Goal: Transaction & Acquisition: Subscribe to service/newsletter

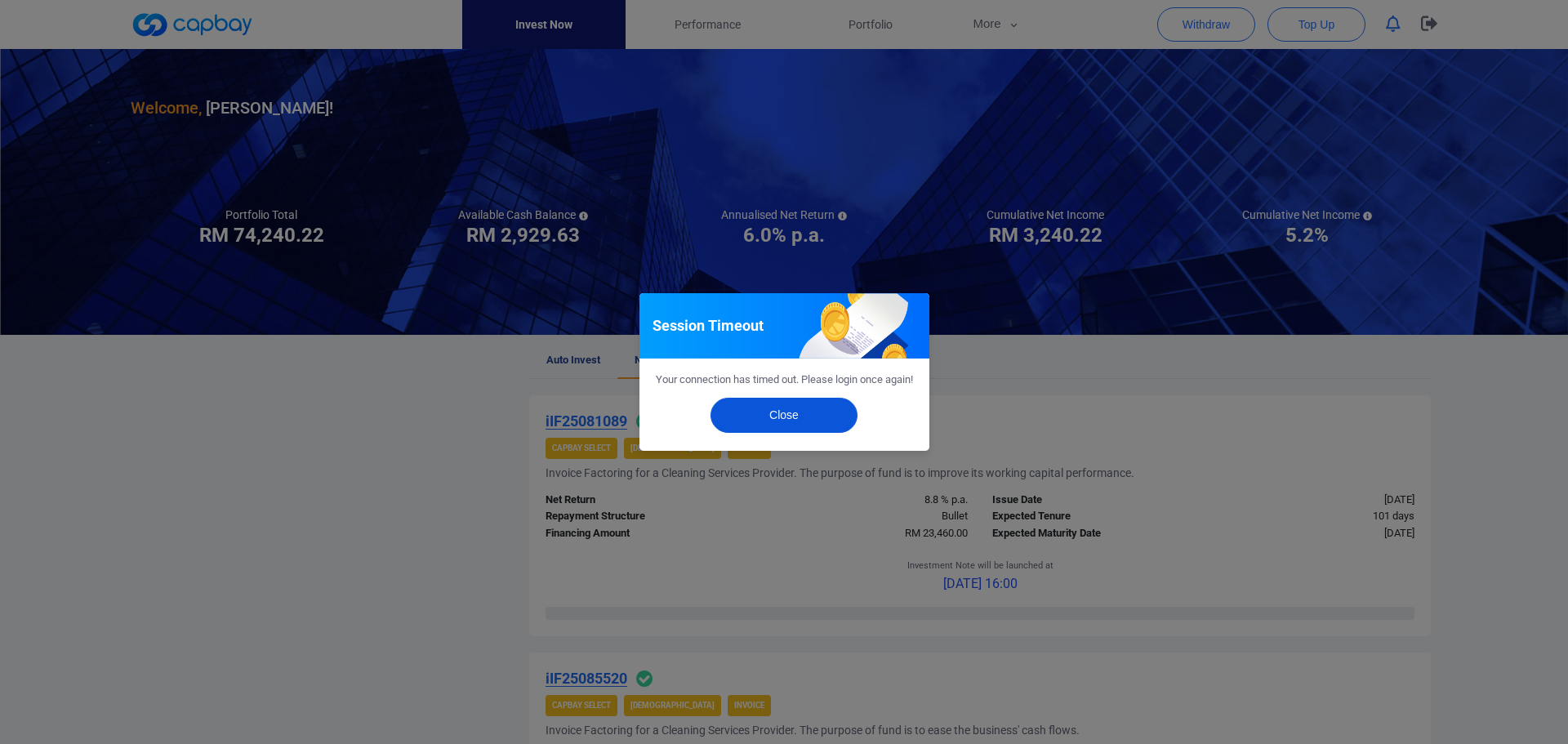
scroll to position [1615, 0]
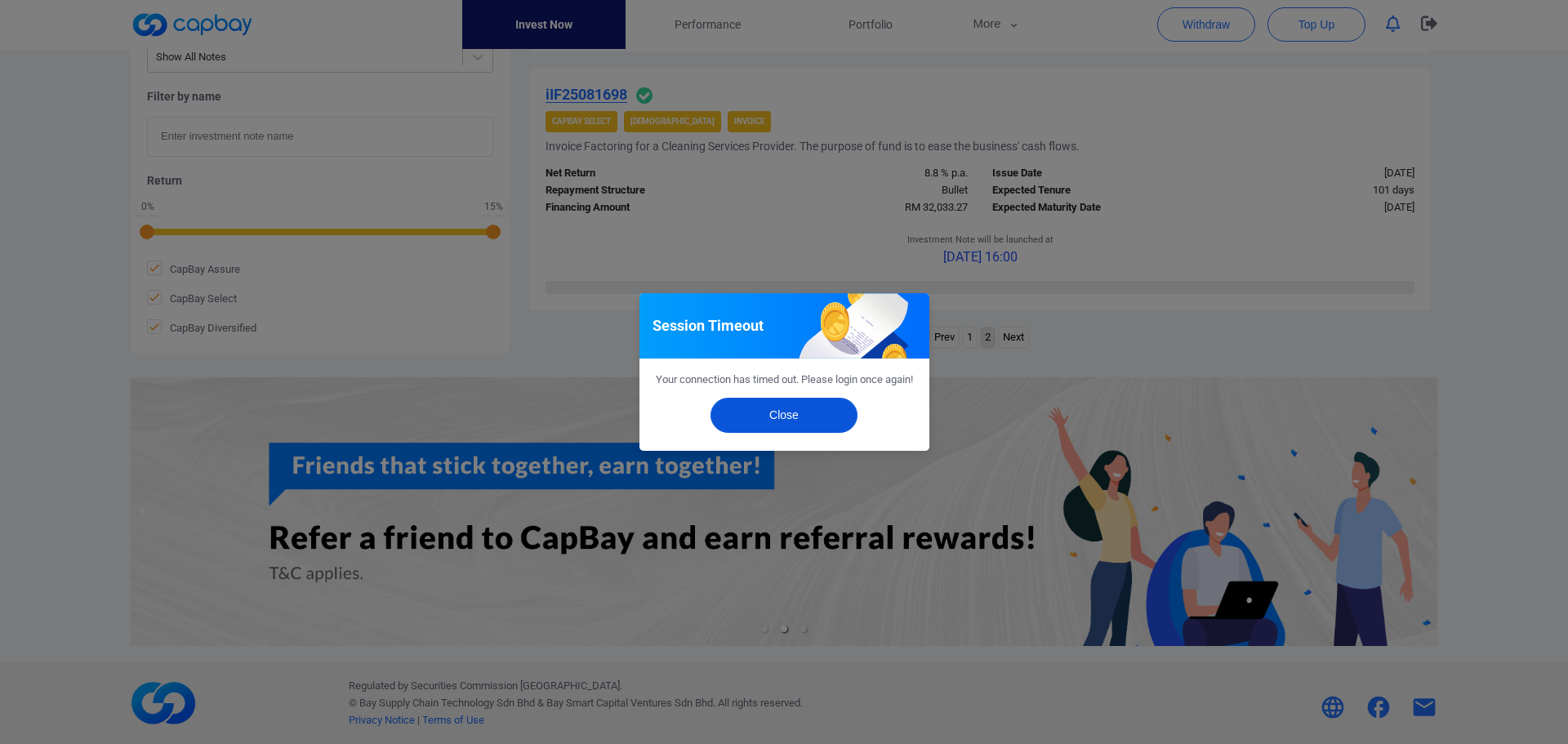
click at [804, 423] on button "Close" at bounding box center [784, 415] width 147 height 35
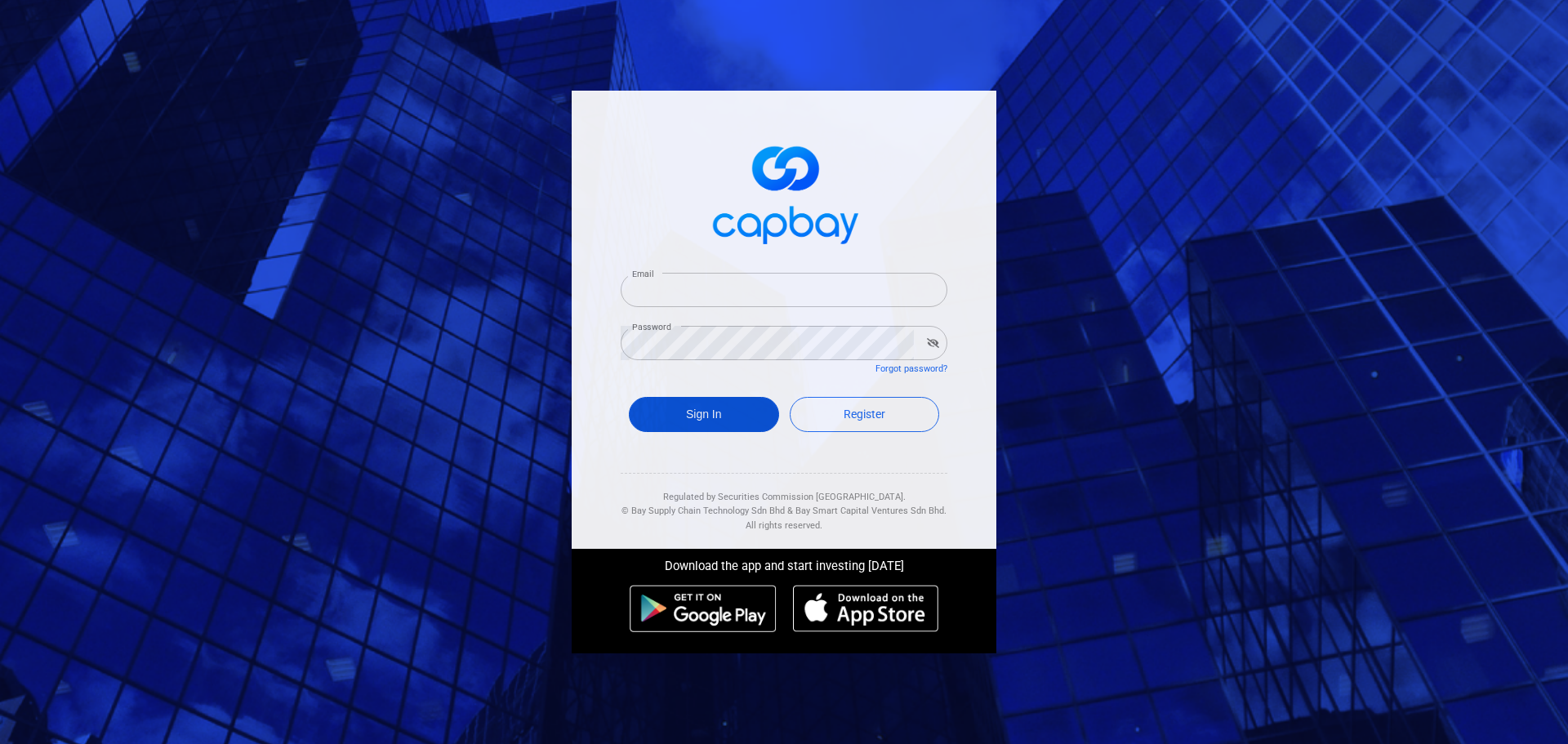
type input "[EMAIL_ADDRESS][DOMAIN_NAME]"
click at [704, 420] on button "Sign In" at bounding box center [704, 415] width 151 height 35
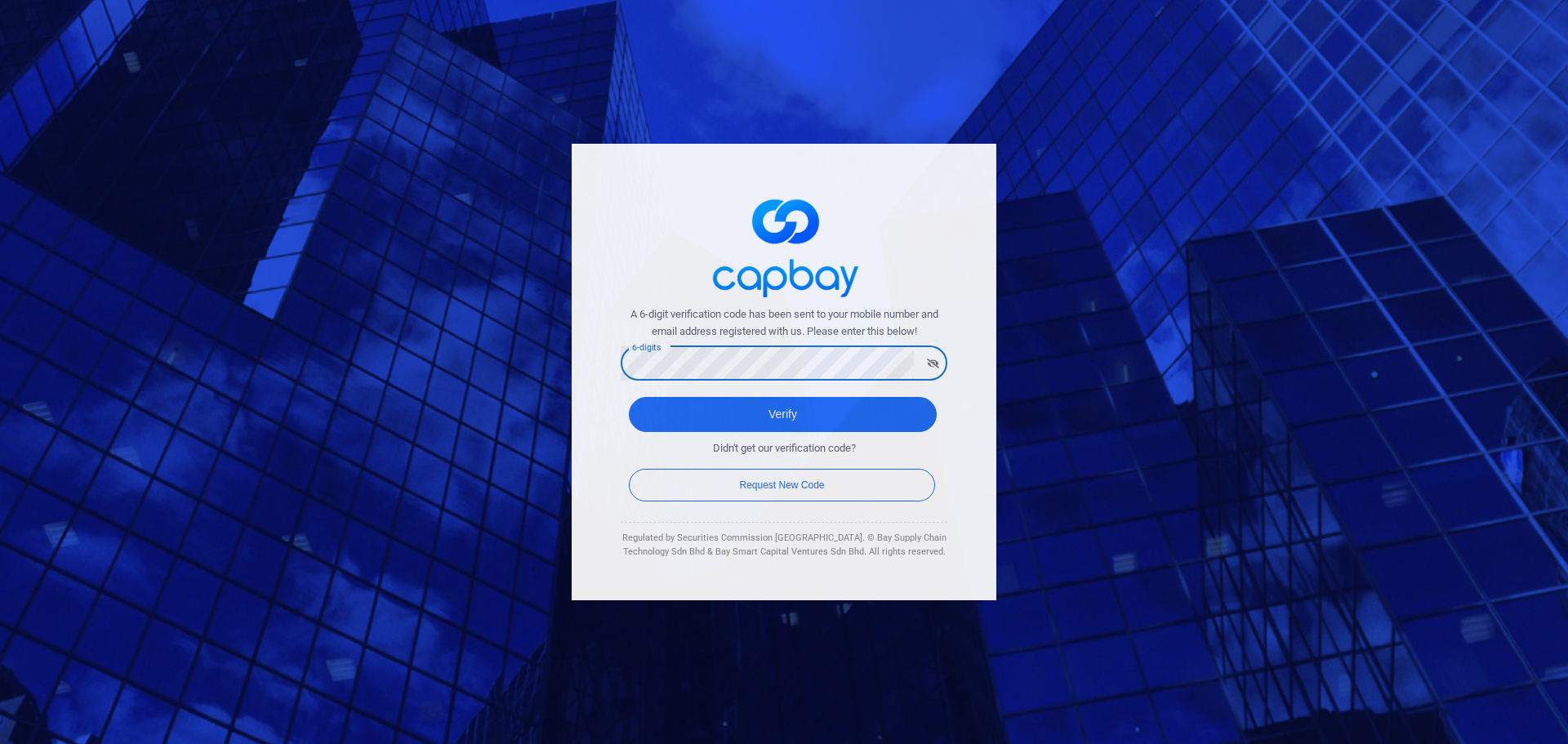
click at [629, 397] on button "Verify" at bounding box center [783, 415] width 308 height 35
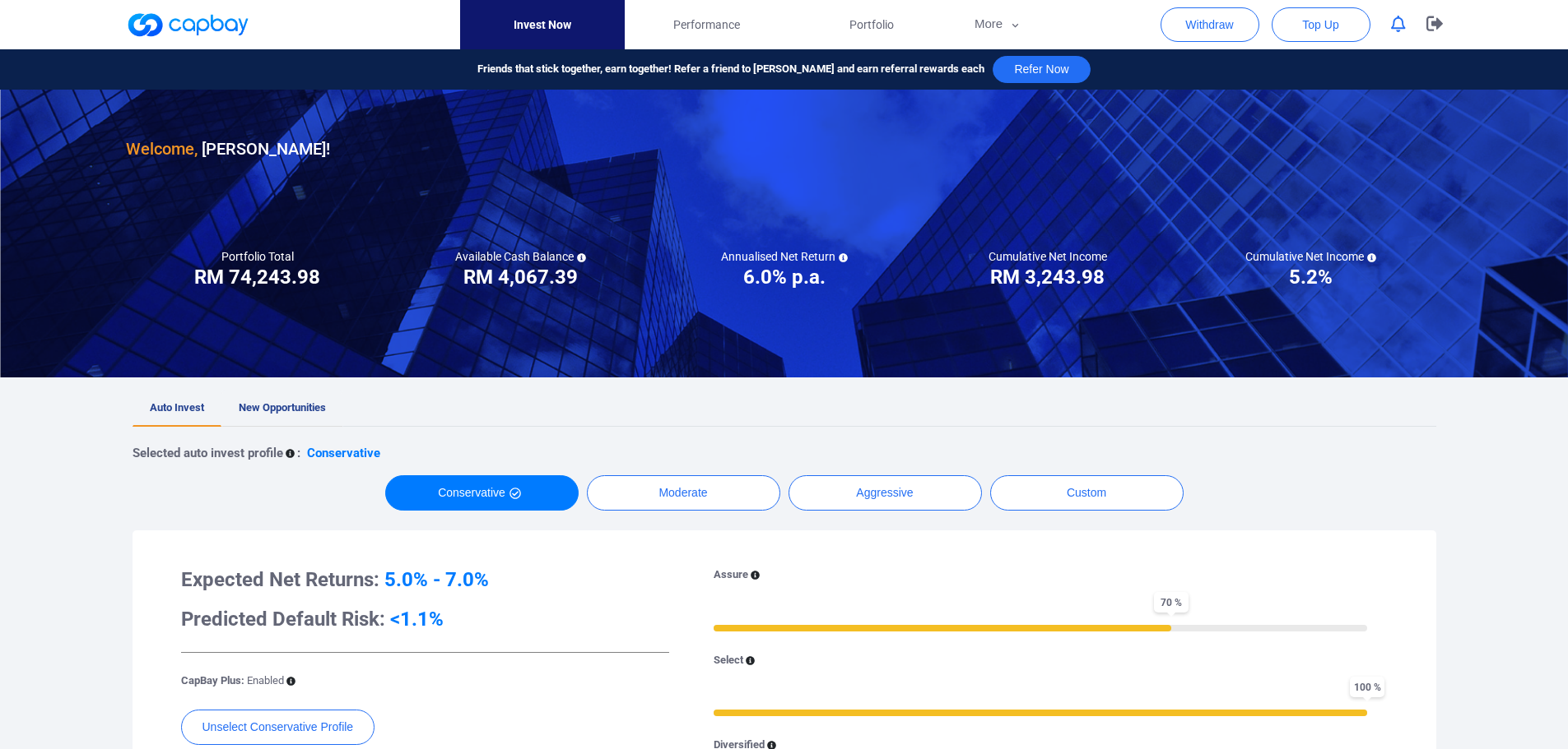
click at [292, 412] on span "New Opportunities" at bounding box center [282, 408] width 88 height 13
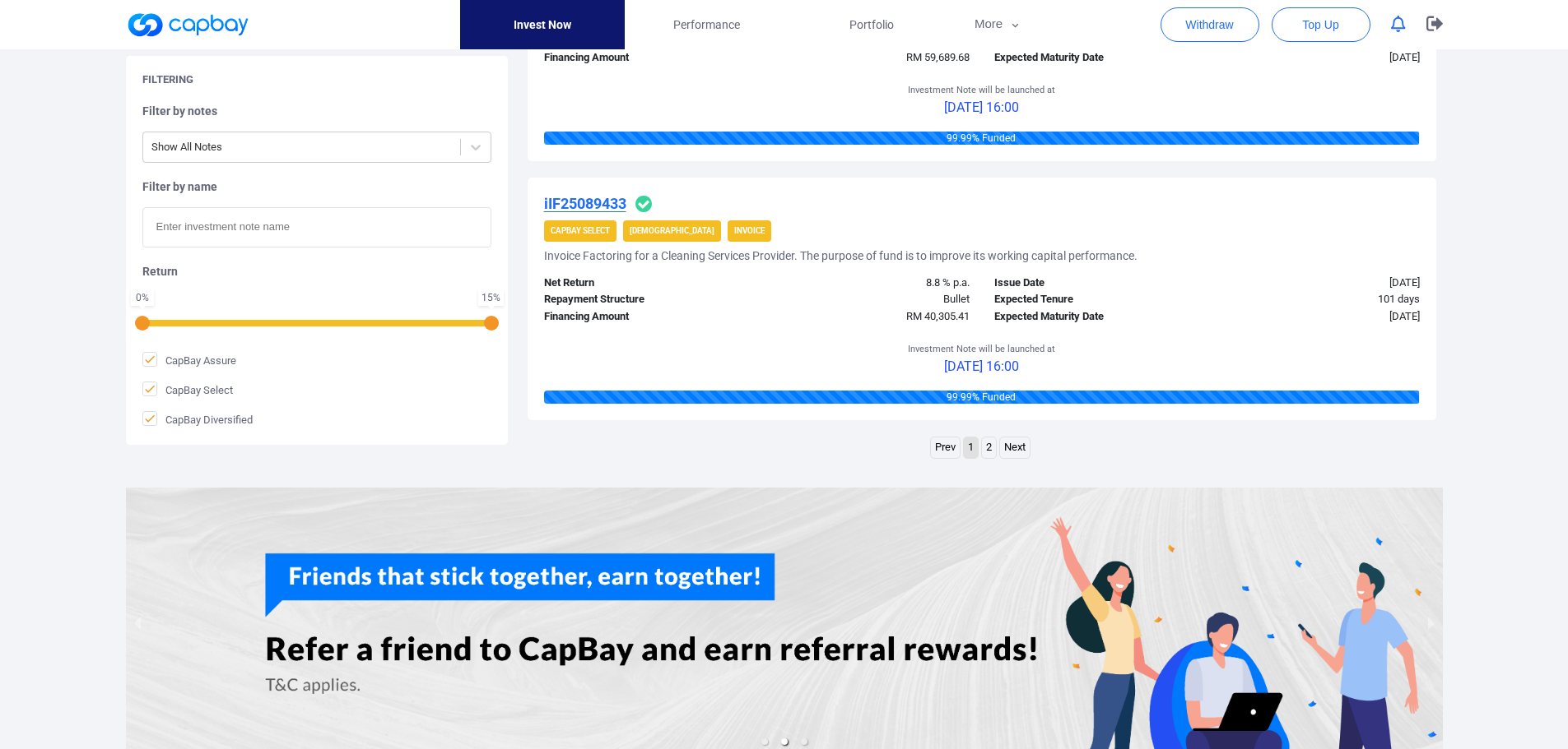
scroll to position [2663, 0]
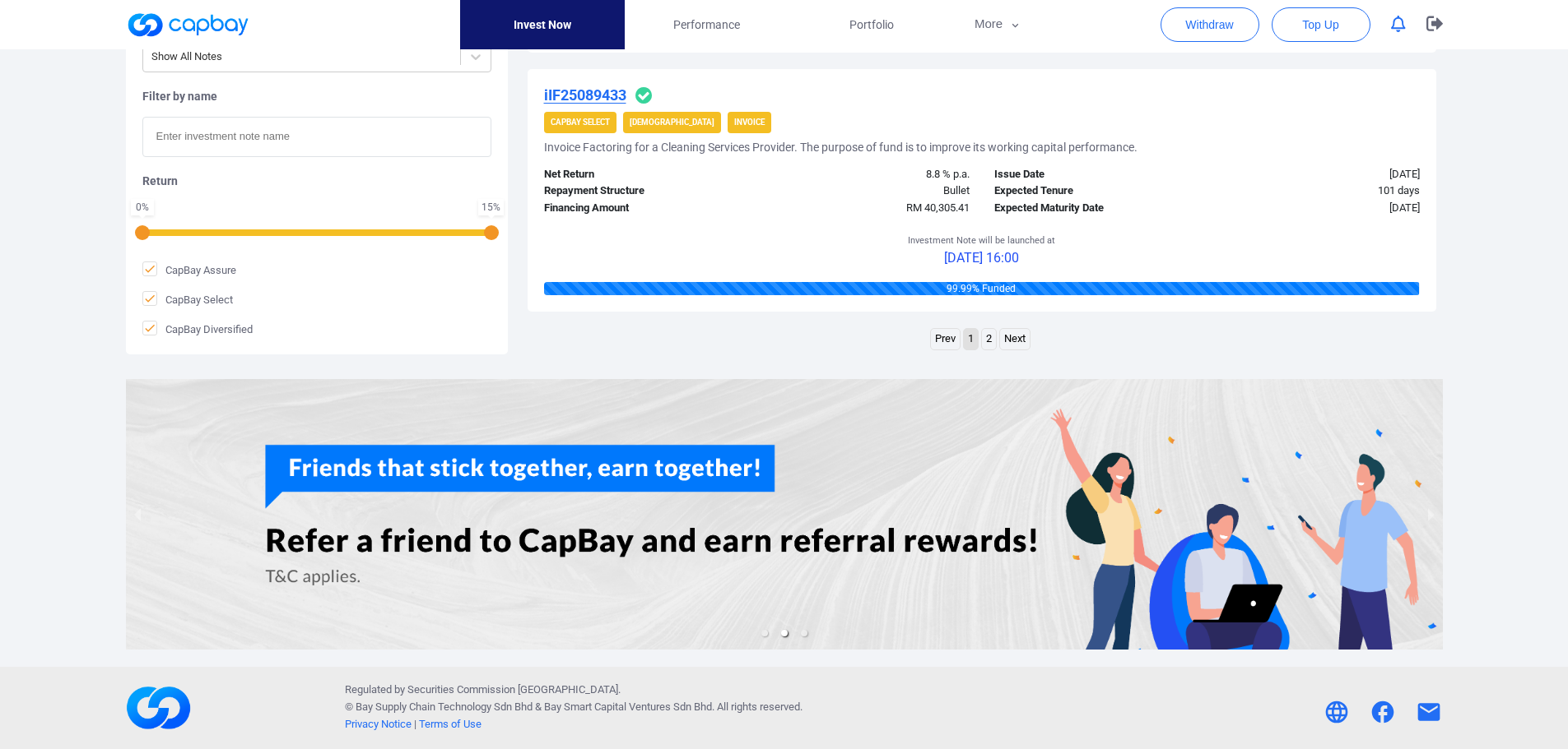
click at [993, 345] on link "2" at bounding box center [989, 339] width 14 height 20
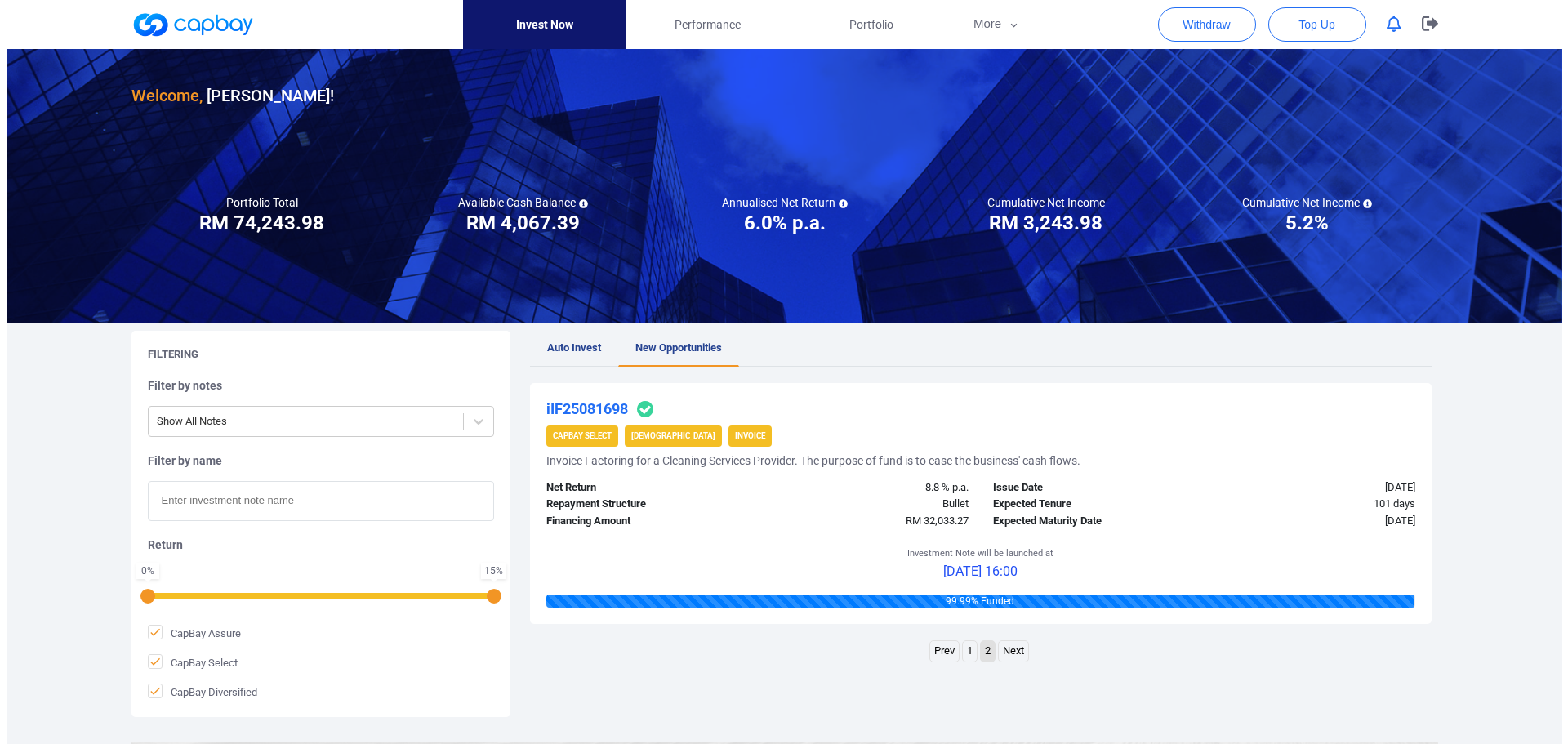
scroll to position [0, 0]
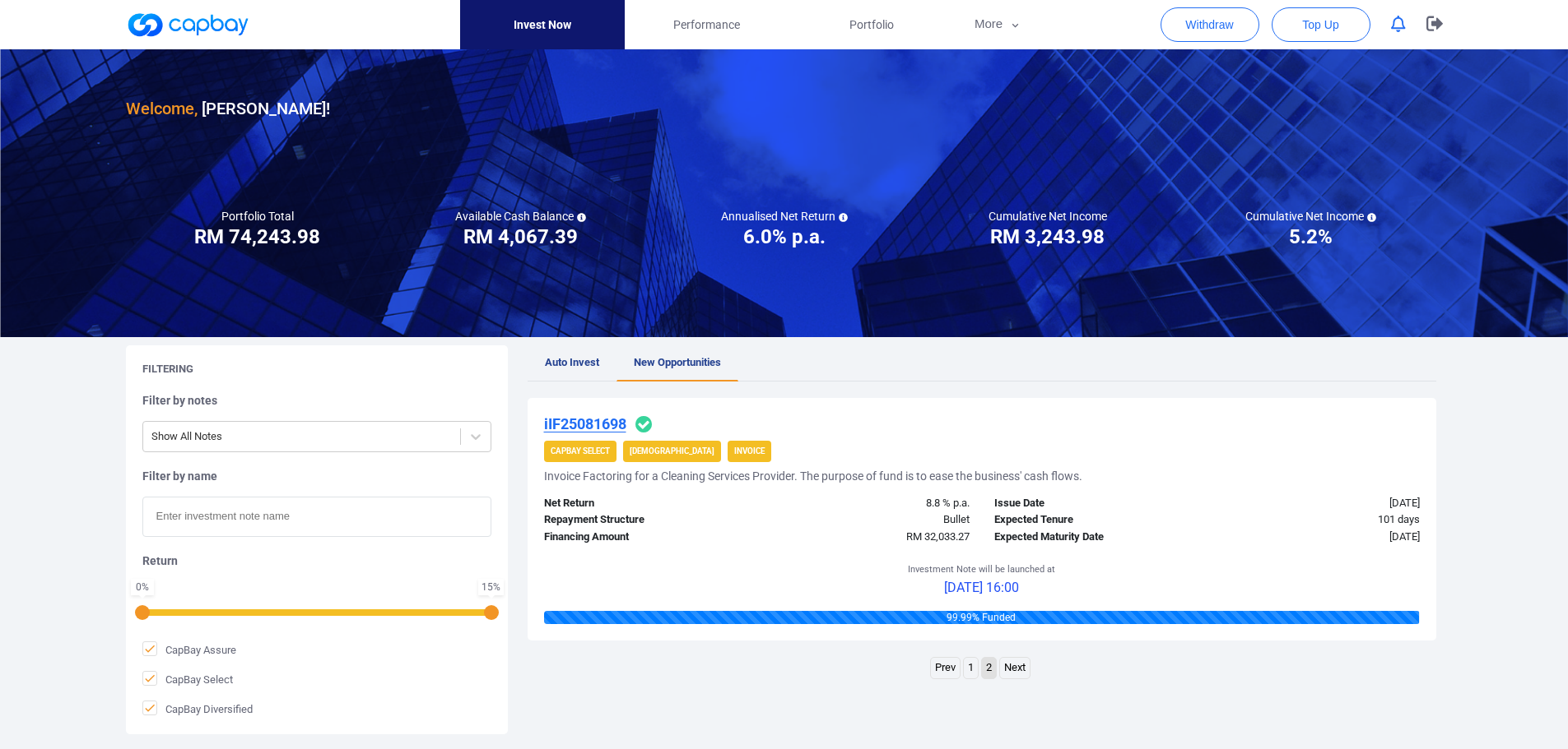
click at [970, 671] on link "1" at bounding box center [970, 667] width 14 height 20
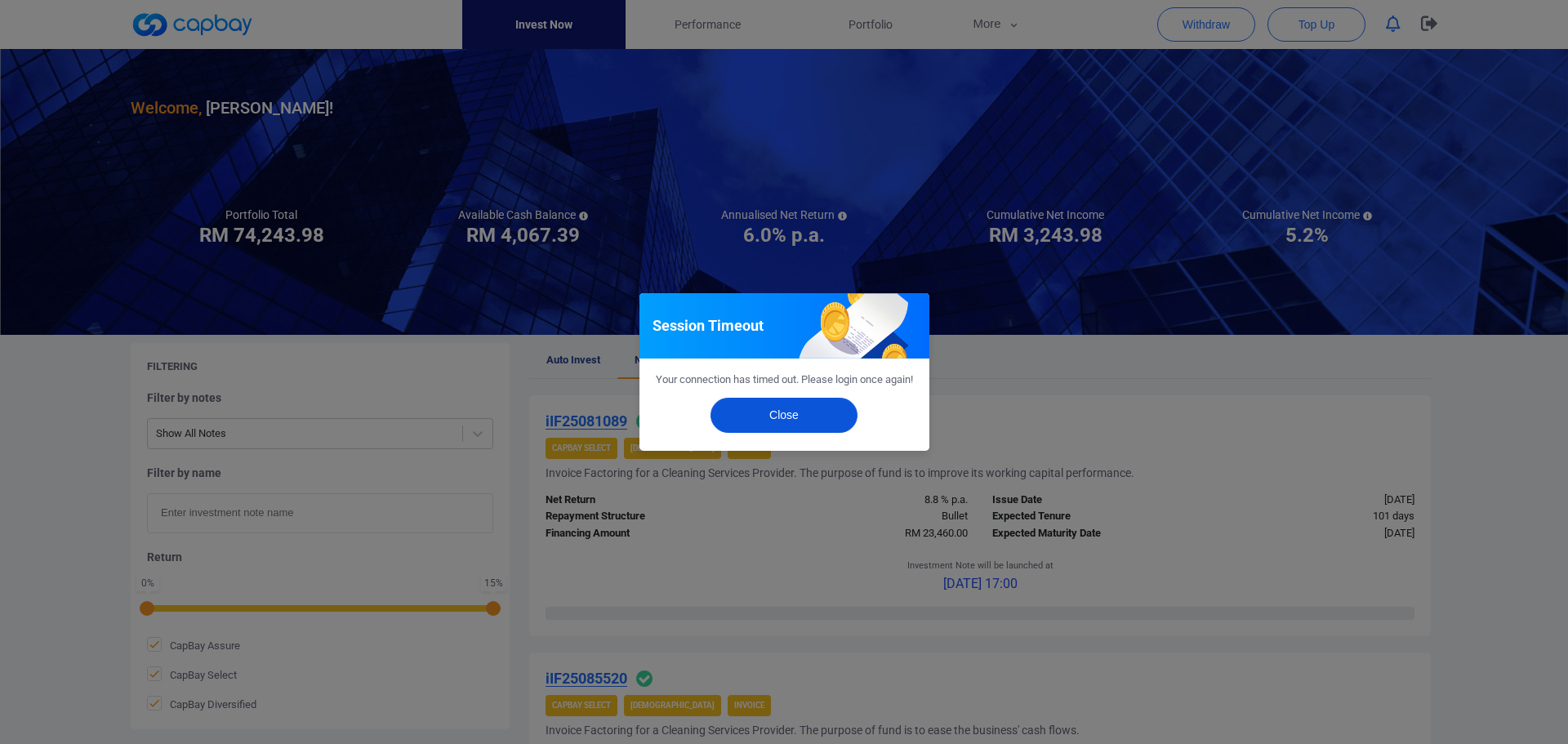
click at [801, 416] on button "Close" at bounding box center [784, 415] width 147 height 35
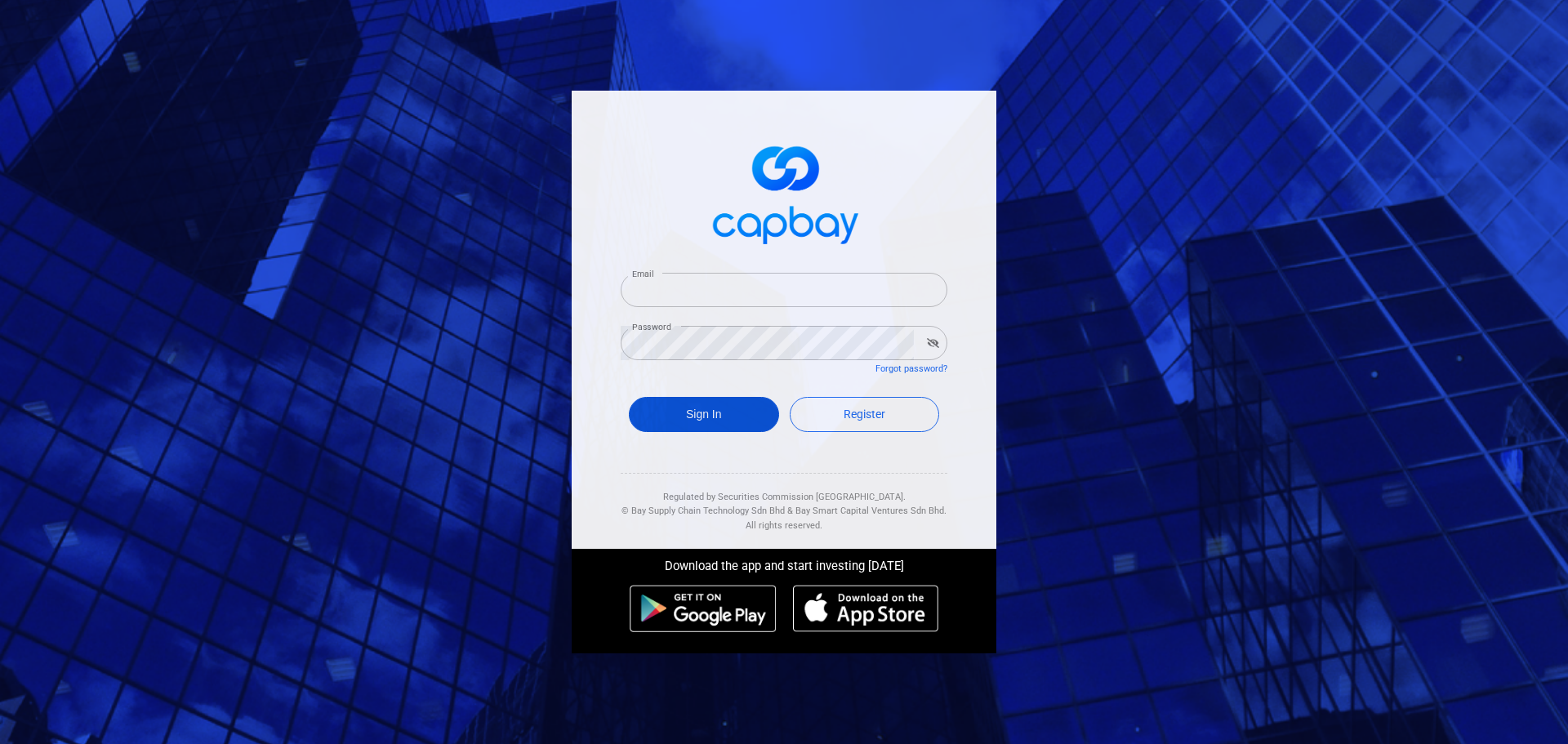
type input "[EMAIL_ADDRESS][DOMAIN_NAME]"
click at [727, 417] on button "Sign In" at bounding box center [704, 415] width 151 height 35
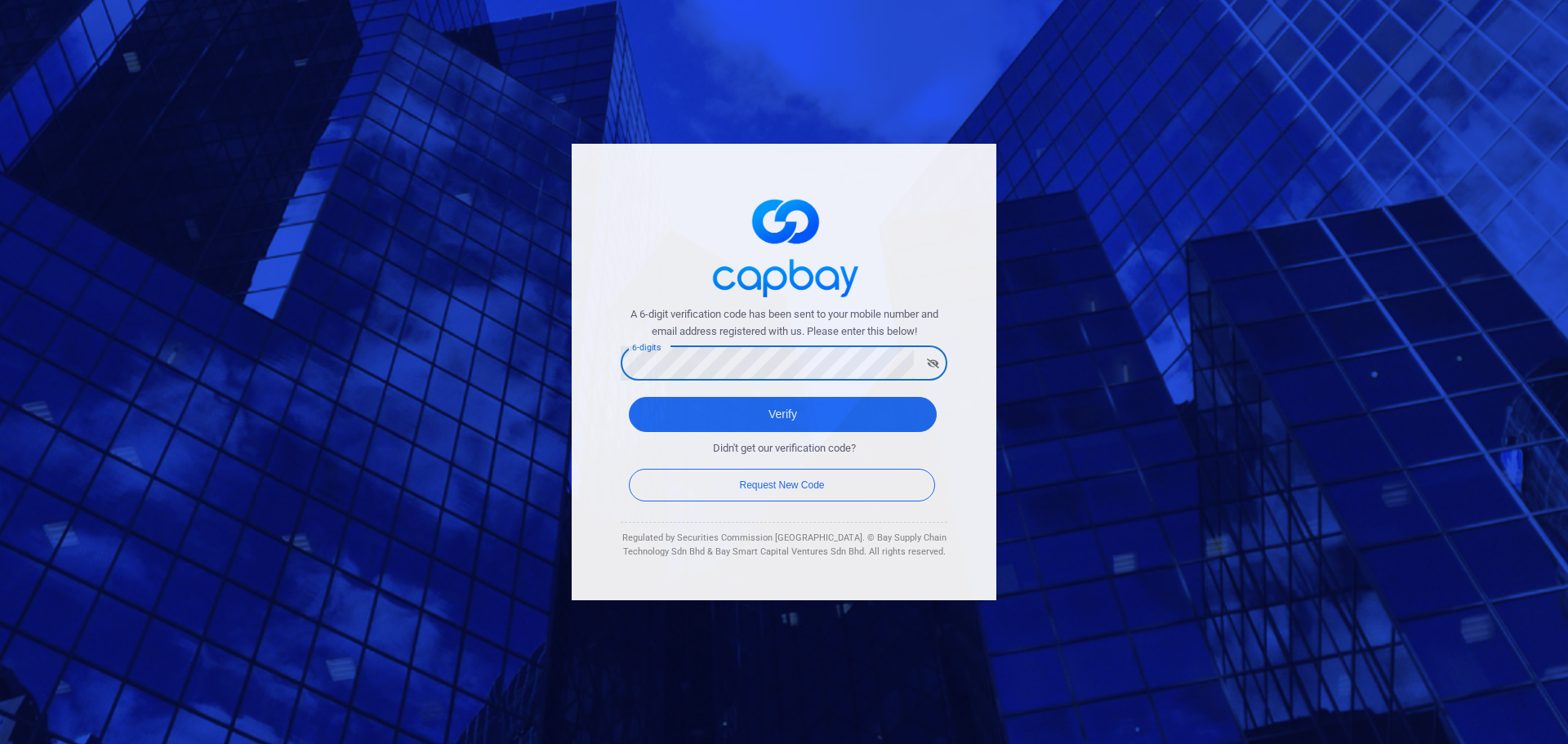
click at [629, 397] on button "Verify" at bounding box center [783, 415] width 308 height 35
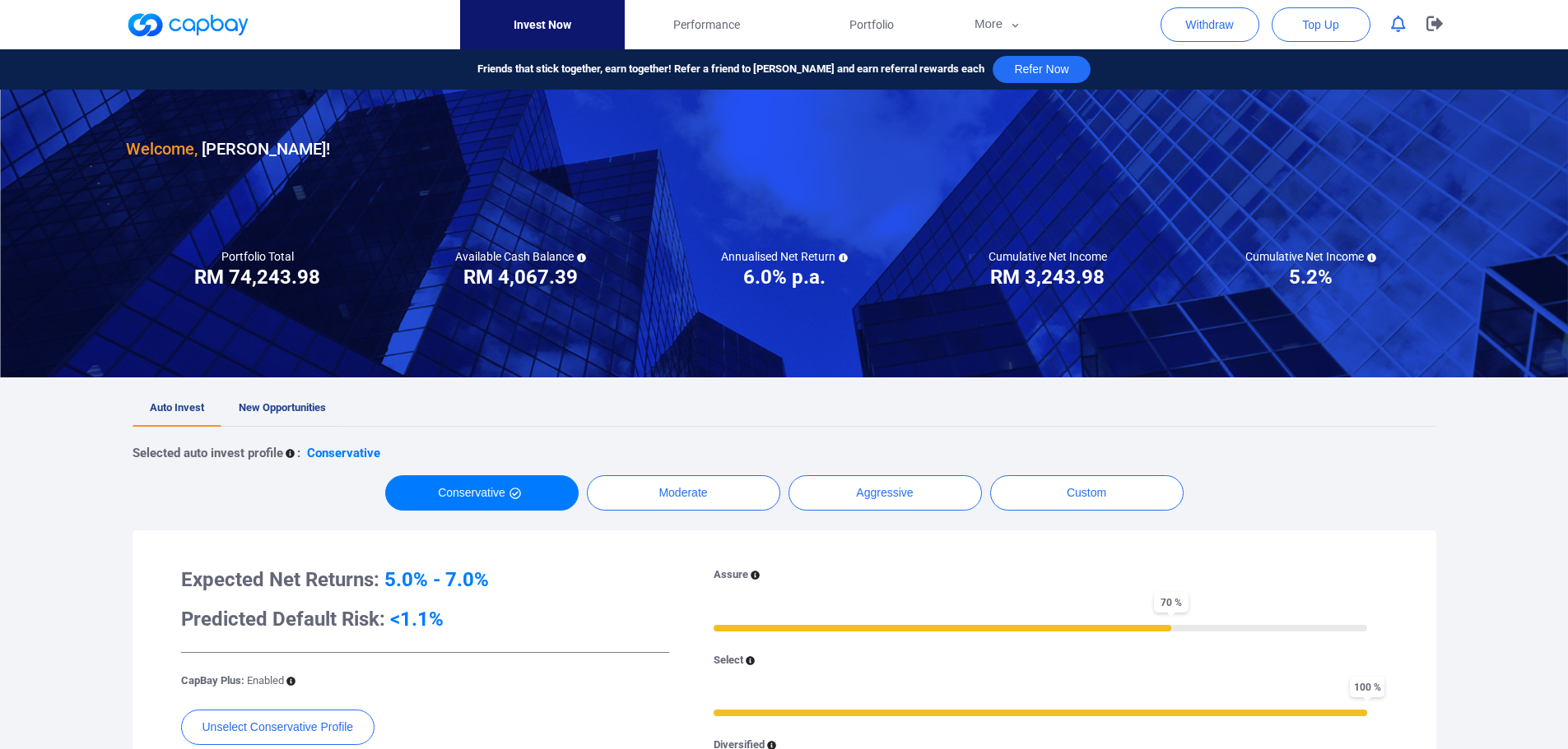
click at [286, 411] on span "New Opportunities" at bounding box center [282, 408] width 88 height 13
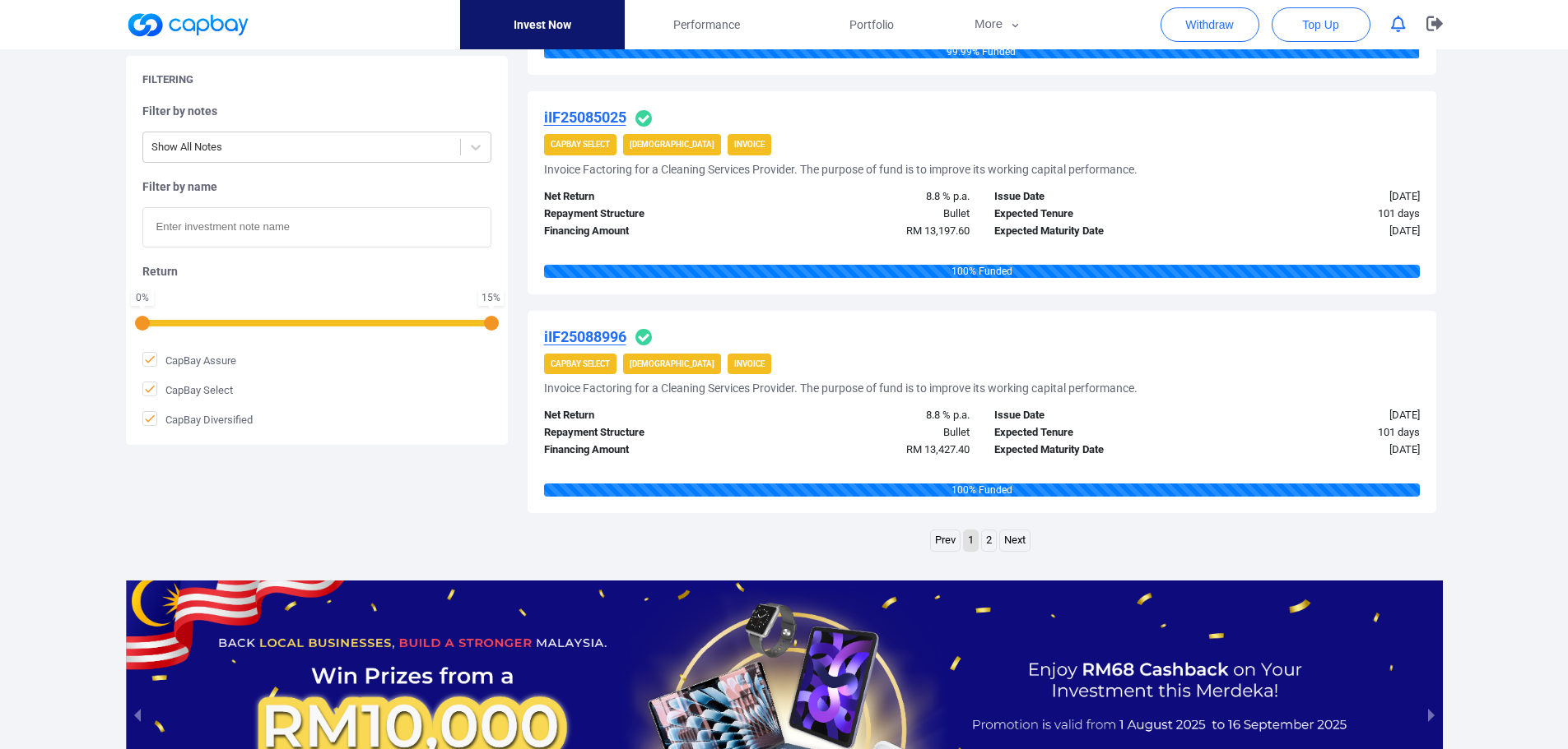
scroll to position [2385, 0]
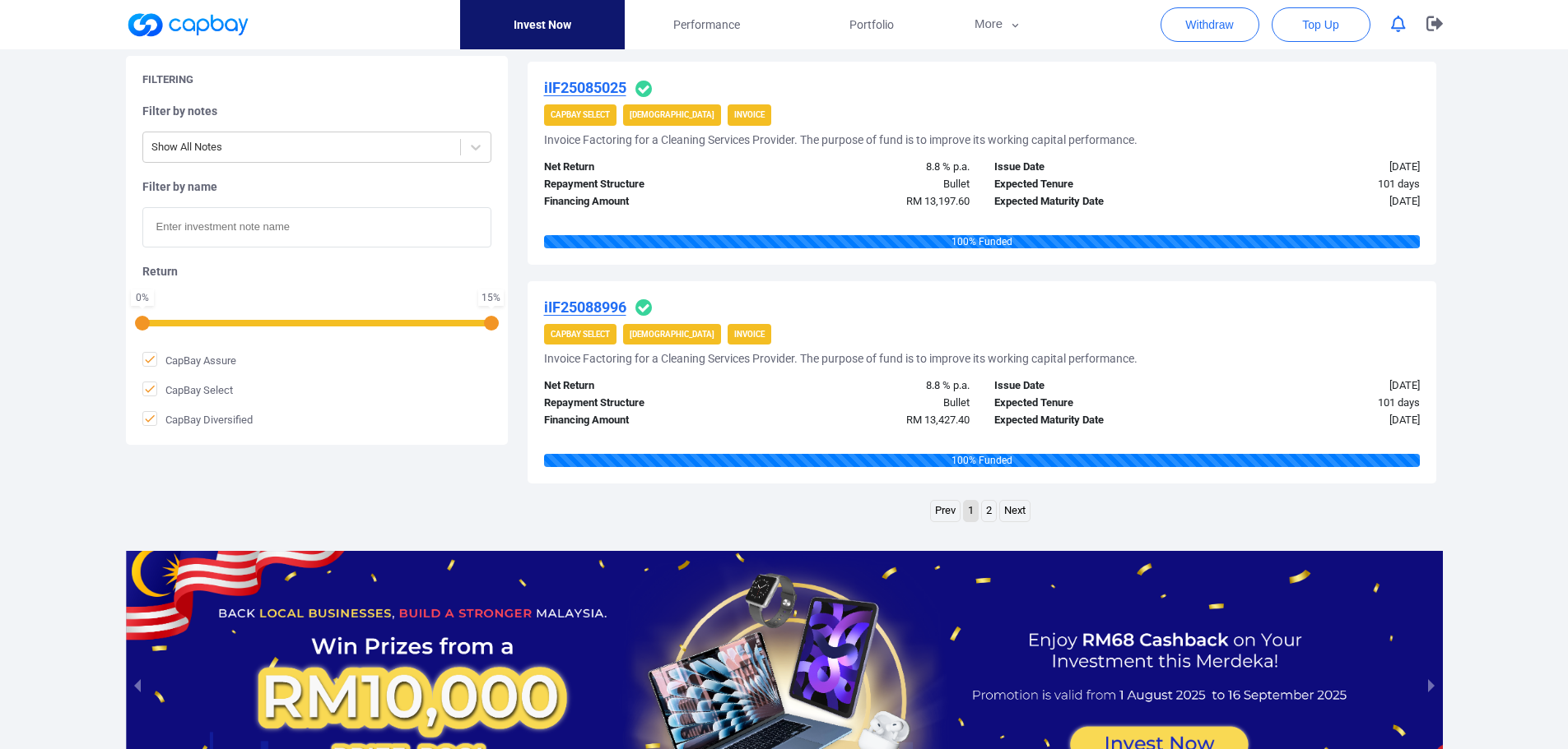
click at [987, 511] on link "2" at bounding box center [989, 511] width 14 height 20
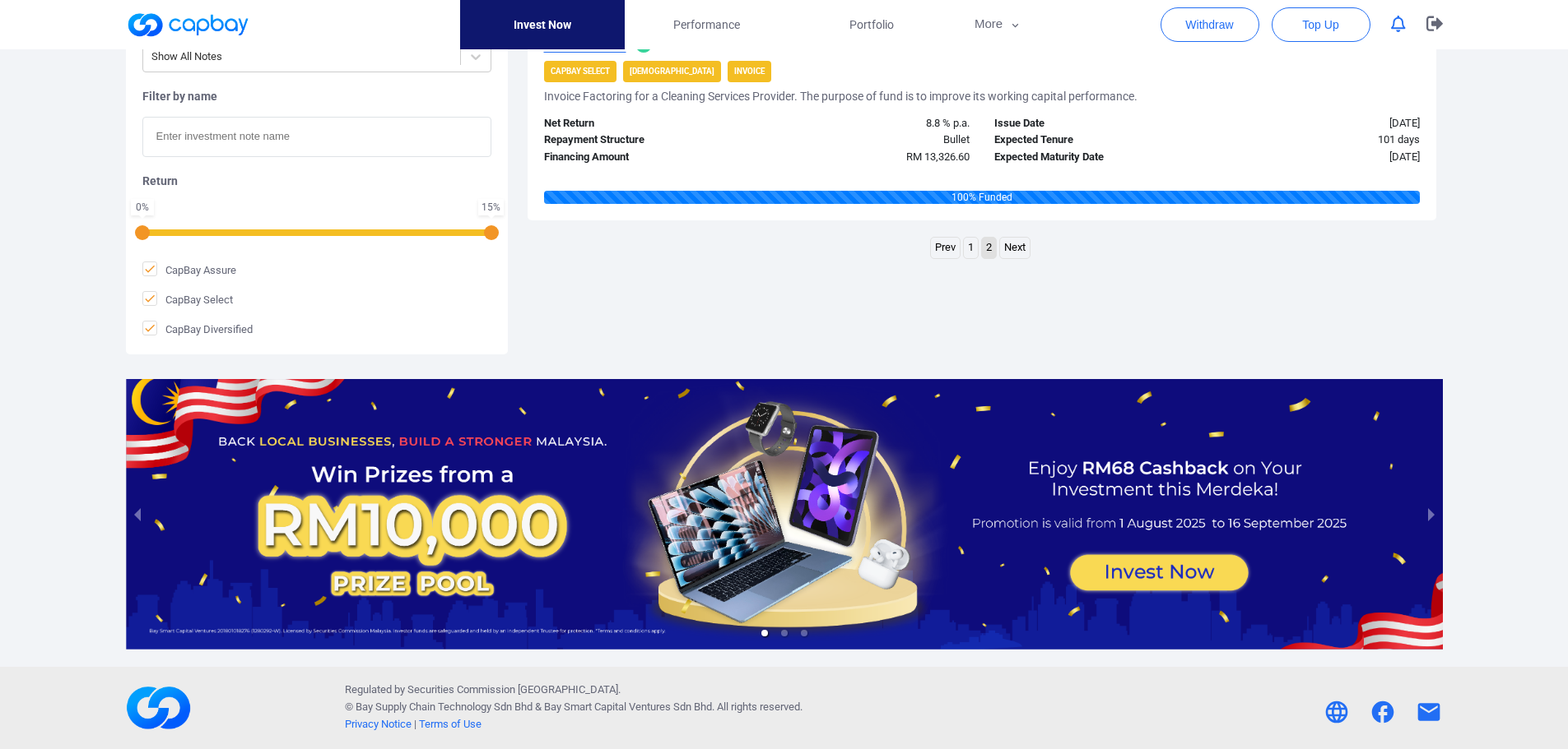
scroll to position [117, 0]
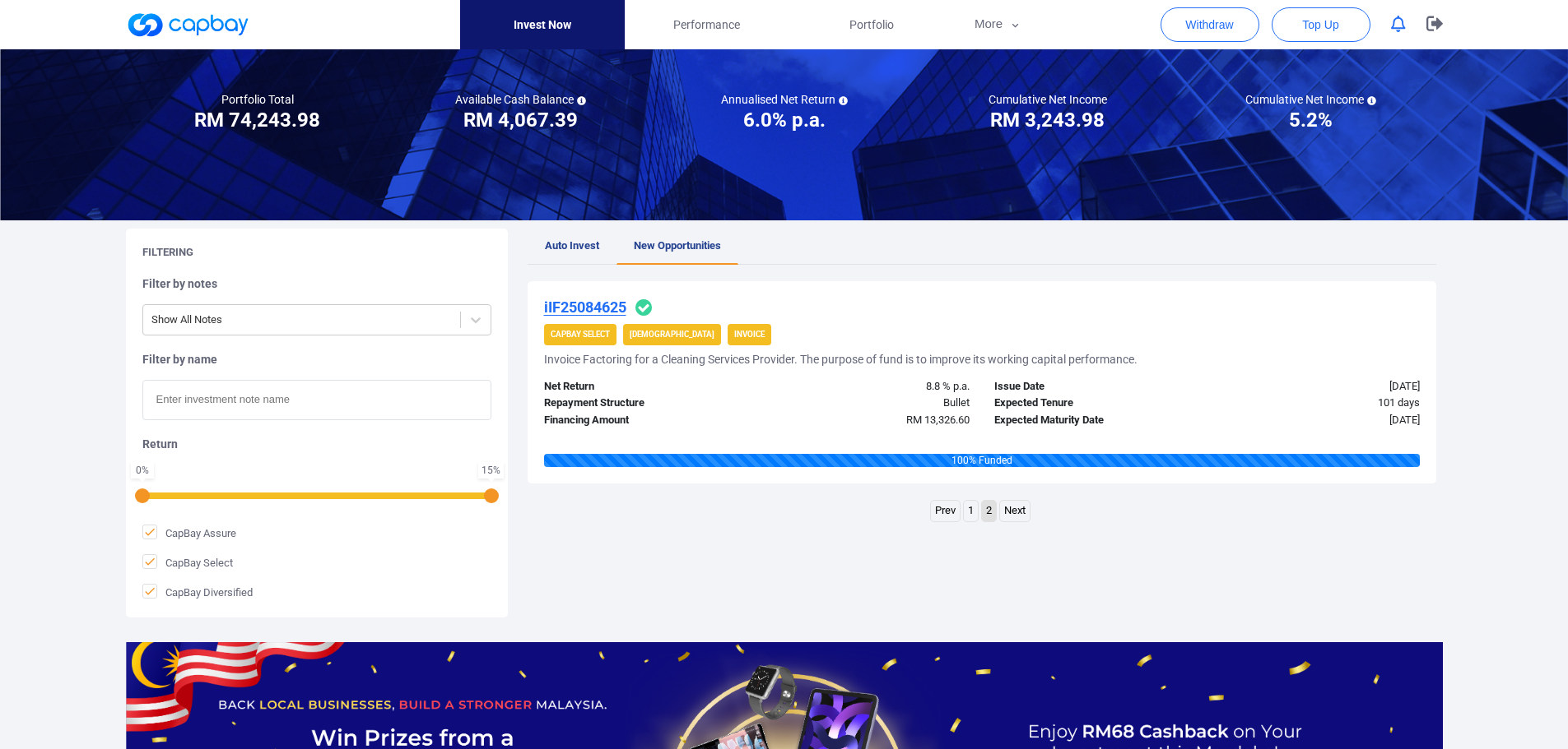
click at [972, 512] on link "1" at bounding box center [970, 511] width 14 height 20
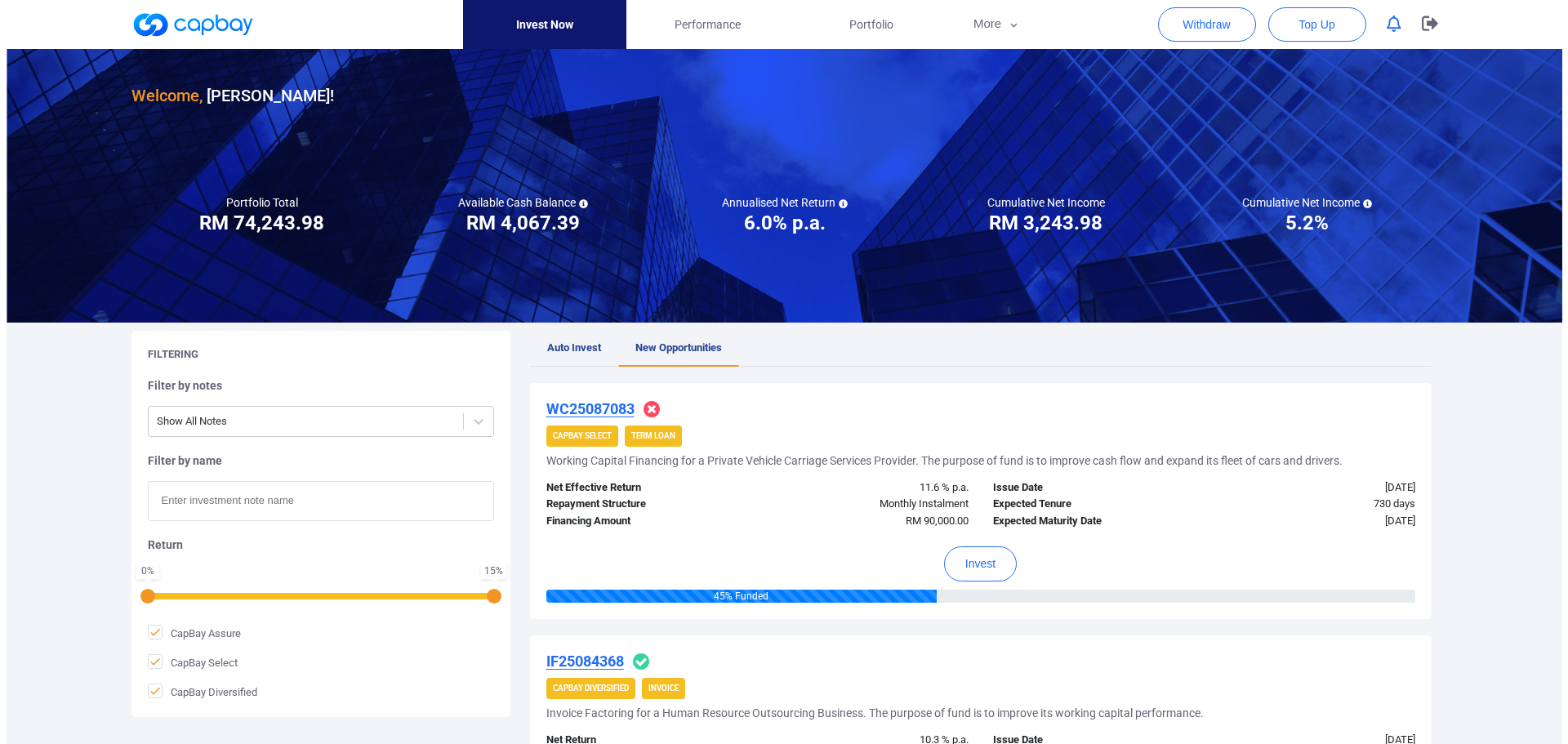
scroll to position [0, 0]
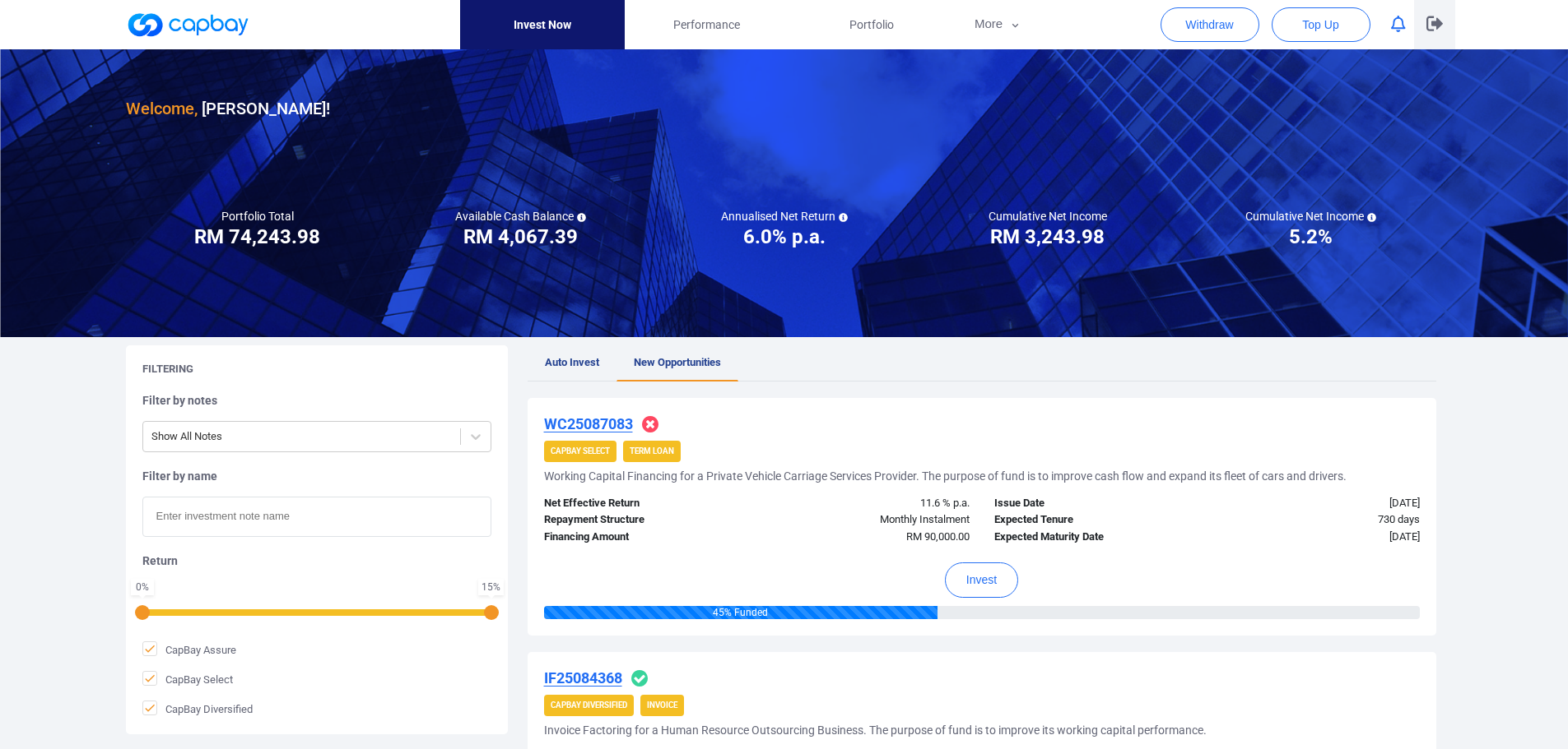
click at [1433, 24] on icon "button" at bounding box center [1434, 23] width 17 height 15
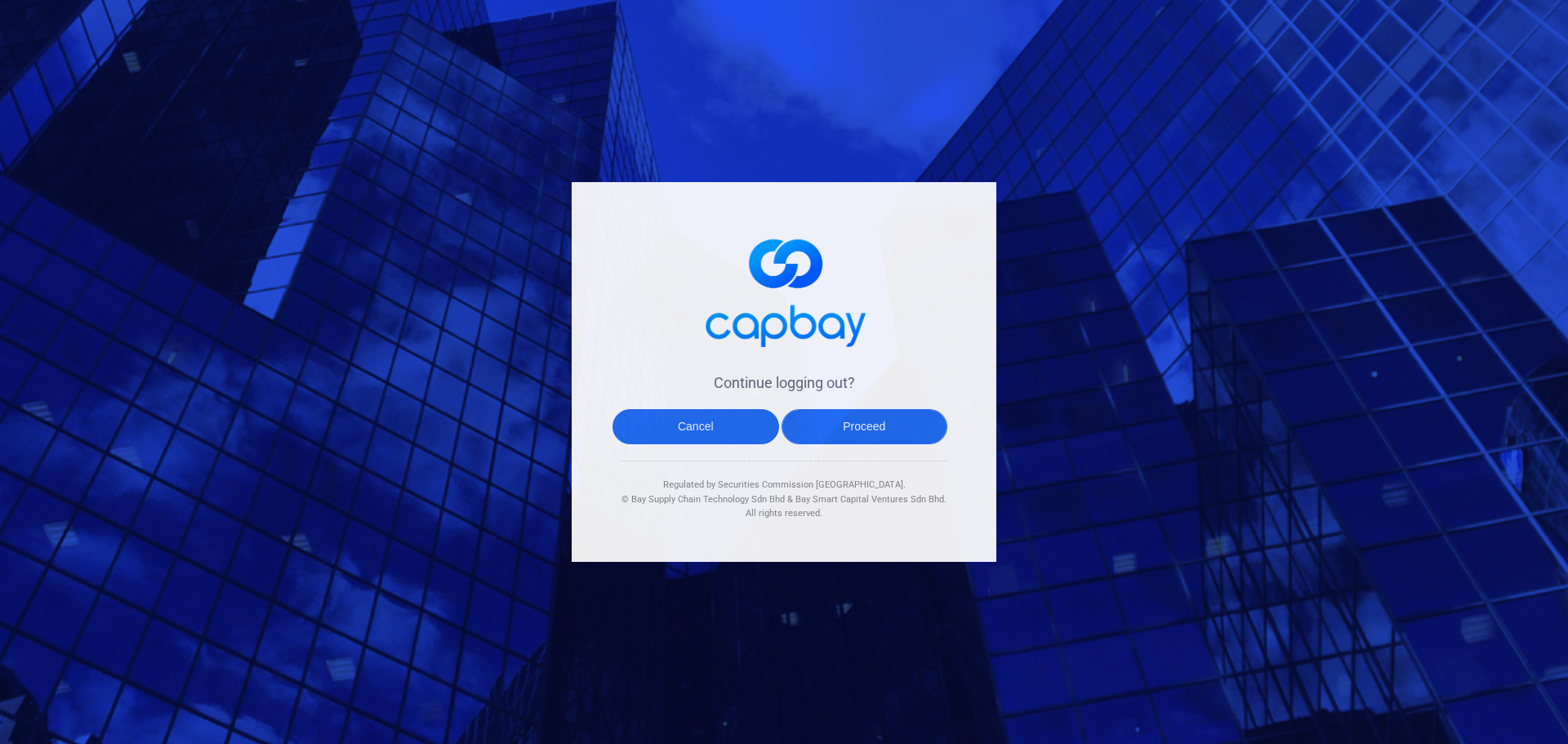
click at [891, 424] on button "Proceed" at bounding box center [865, 427] width 166 height 35
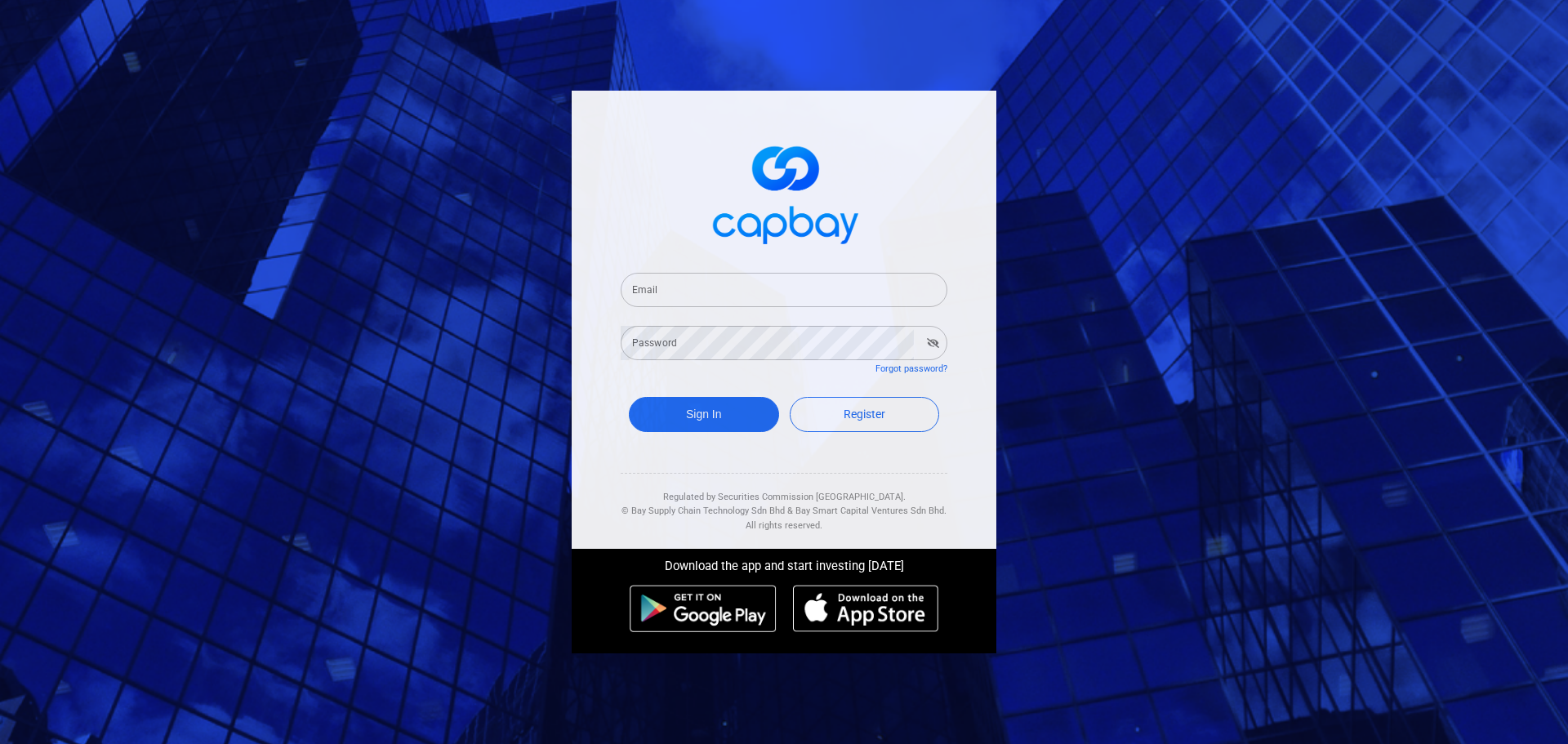
type input "[EMAIL_ADDRESS][DOMAIN_NAME]"
